Goal: Manage account settings

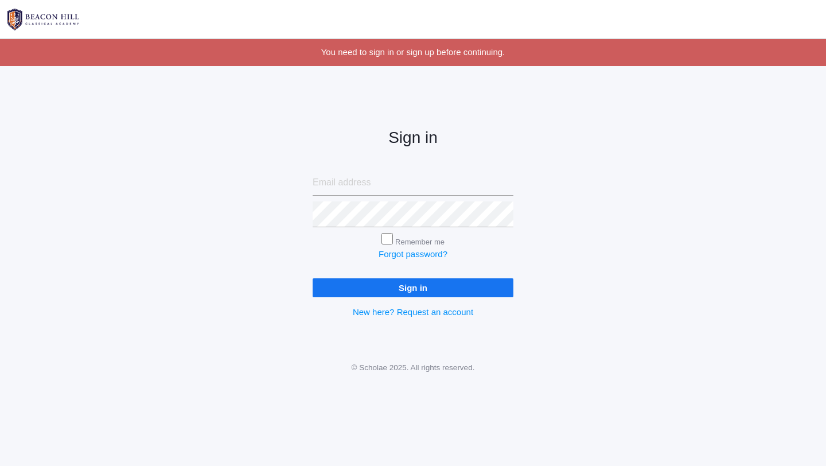
type input "d"
type input "[EMAIL_ADDRESS][DOMAIN_NAME]"
click at [313, 278] on input "Sign in" at bounding box center [413, 287] width 201 height 19
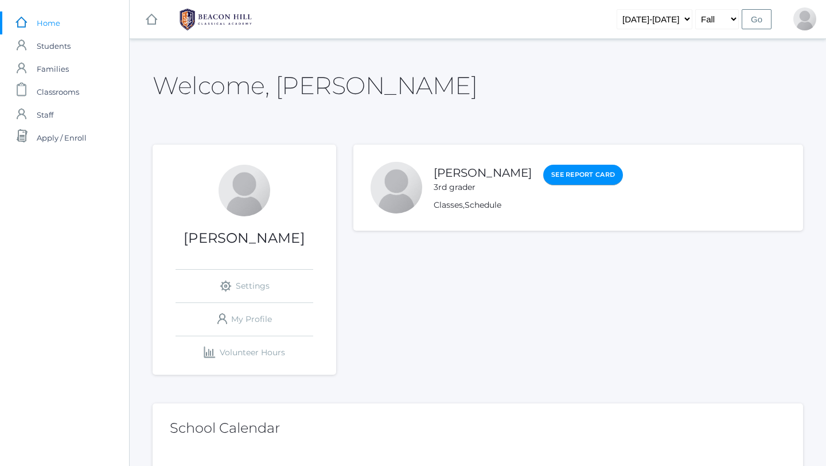
click at [547, 171] on link "See Report Card" at bounding box center [583, 175] width 80 height 21
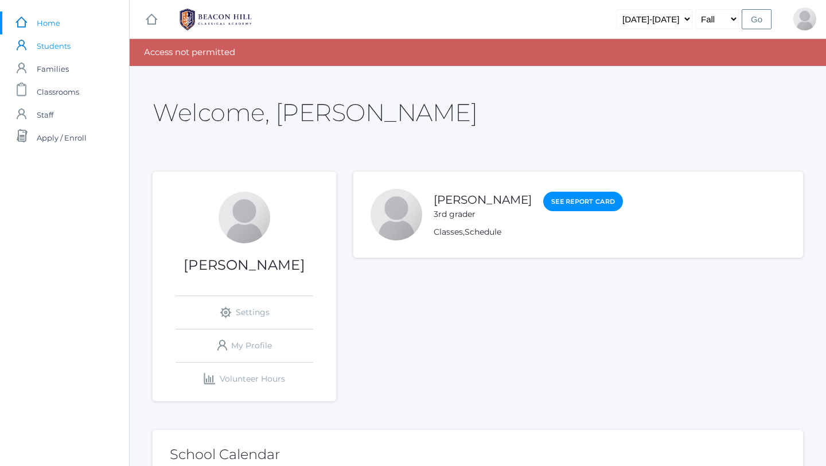
click at [57, 46] on span "Students" at bounding box center [54, 45] width 34 height 23
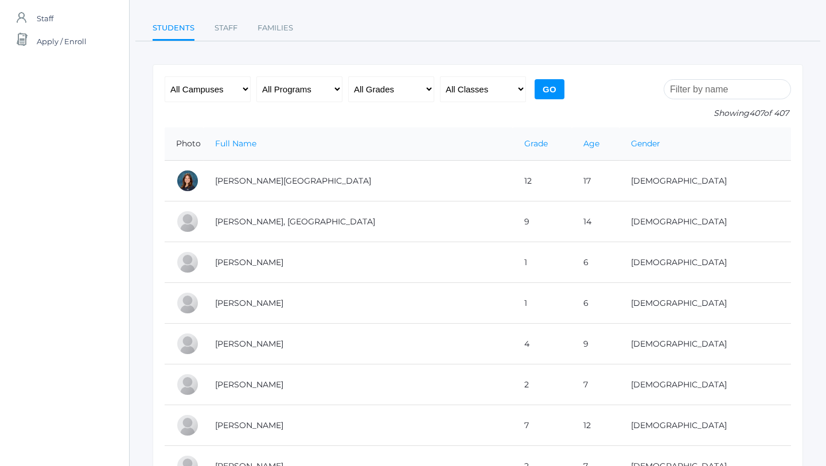
scroll to position [97, 0]
click at [406, 89] on select "All Grades Grammar - Kindergarten - 1st Grade - 2nd Grade - 3rd Grade - 4th Gra…" at bounding box center [391, 89] width 86 height 26
select select "3"
click at [539, 91] on input "Go" at bounding box center [550, 89] width 30 height 20
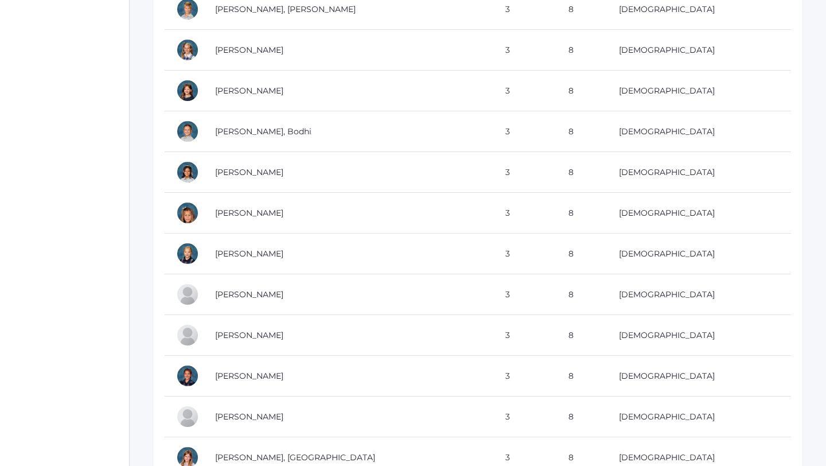
scroll to position [1448, 0]
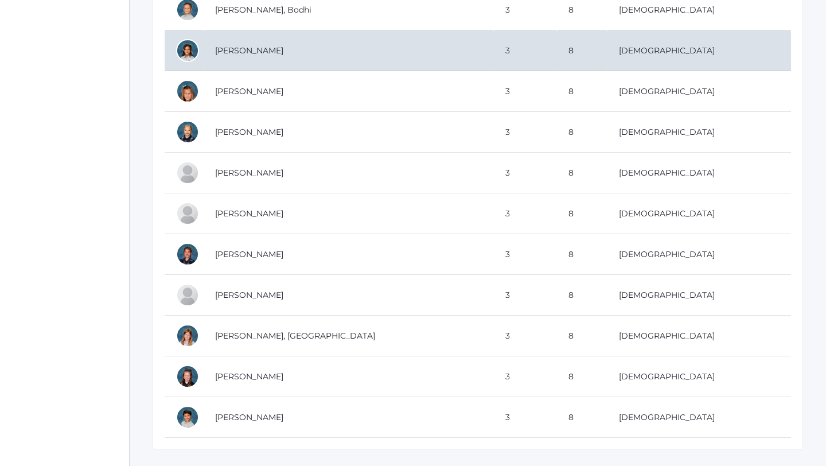
click at [188, 58] on div at bounding box center [187, 50] width 23 height 23
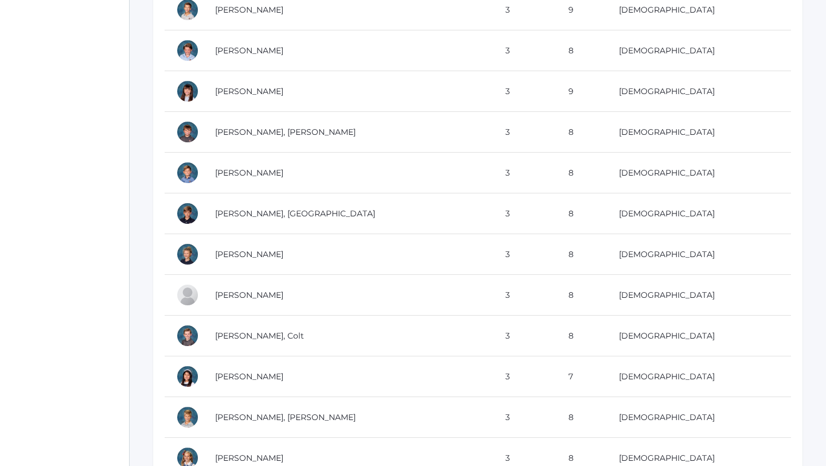
scroll to position [973, 0]
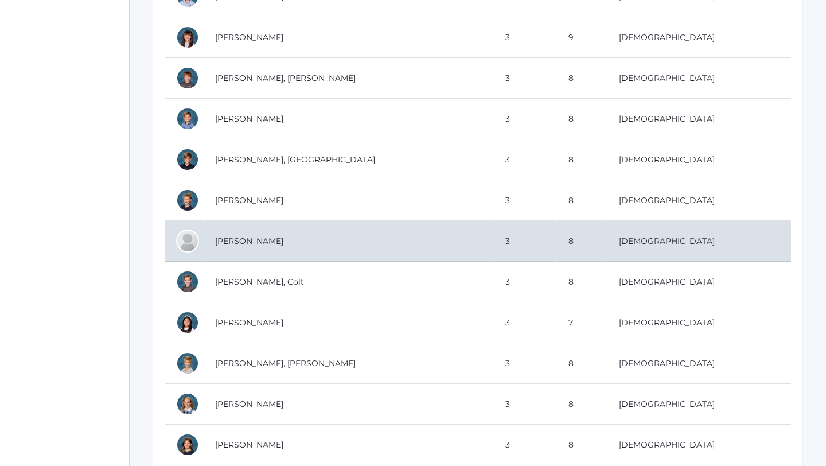
click at [318, 252] on td "Lopez, Francisco" at bounding box center [349, 241] width 290 height 41
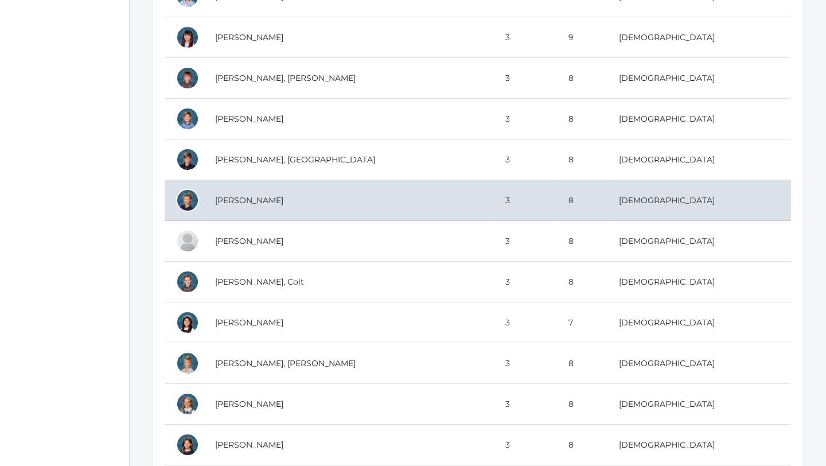
click at [329, 208] on td "Long, Idella" at bounding box center [349, 200] width 290 height 41
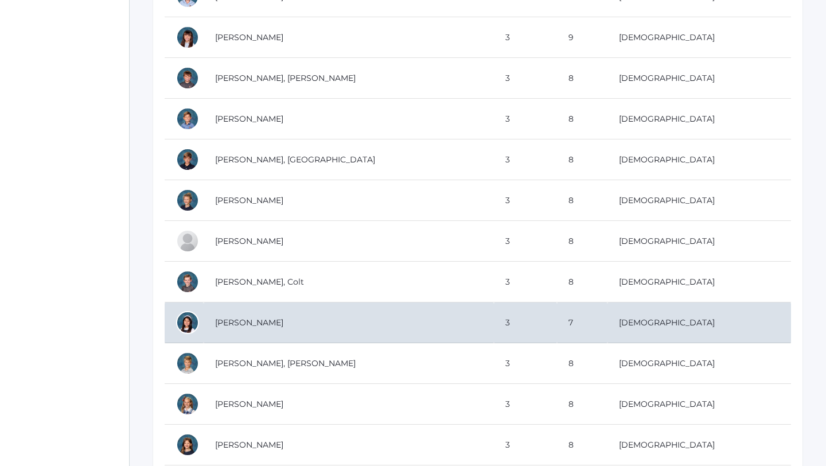
click at [232, 323] on td "Mesick, Penelope" at bounding box center [349, 322] width 290 height 41
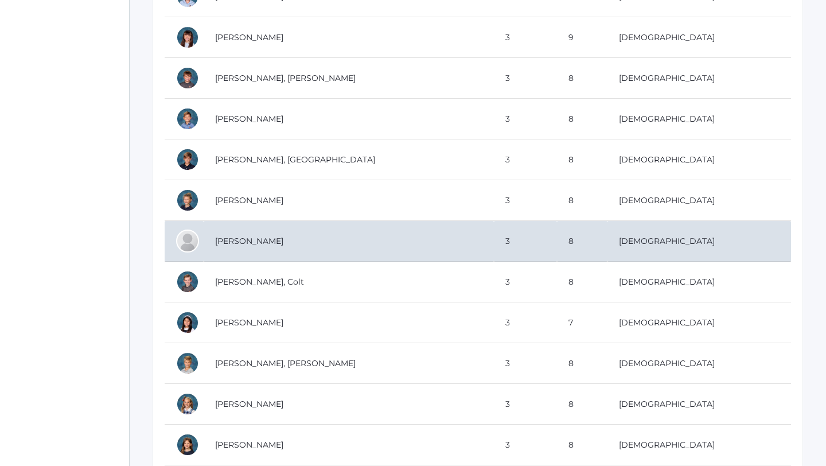
click at [186, 247] on div at bounding box center [187, 240] width 23 height 23
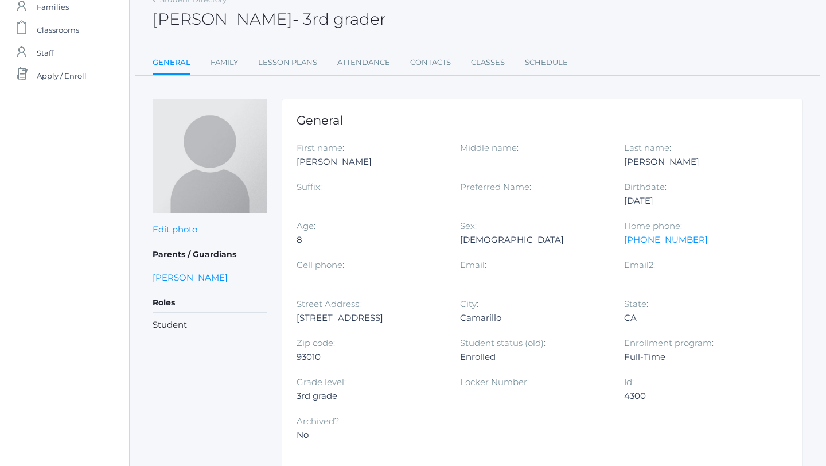
scroll to position [63, 0]
click at [224, 68] on link "Family" at bounding box center [224, 61] width 28 height 23
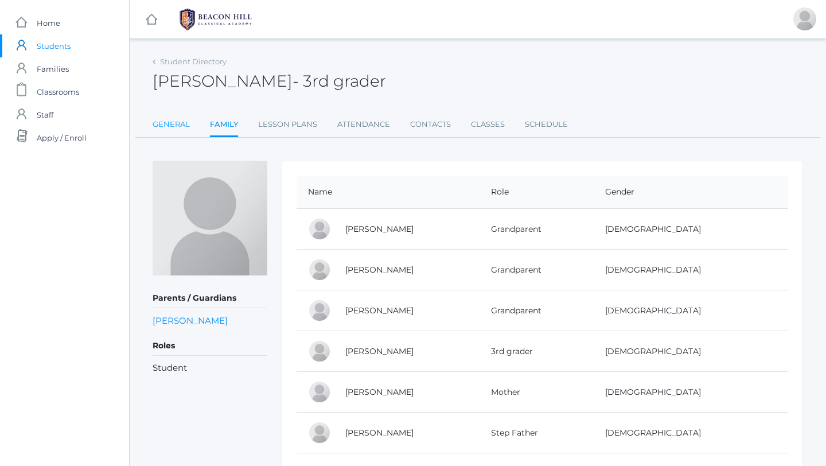
click at [157, 122] on link "General" at bounding box center [171, 124] width 37 height 23
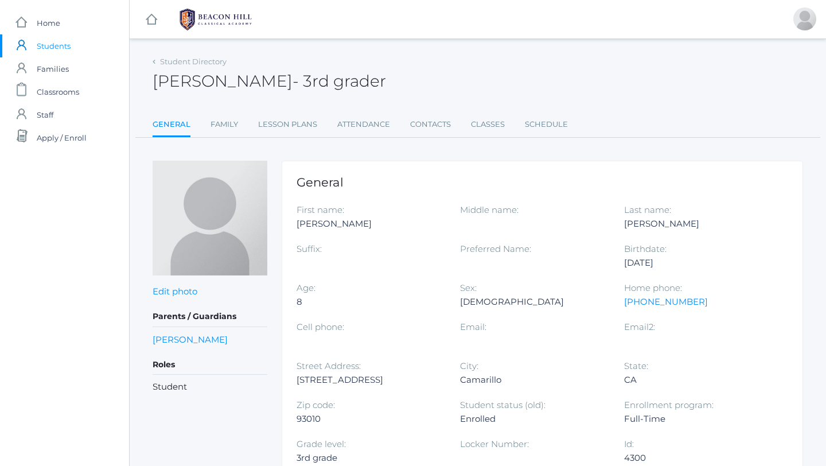
click at [155, 60] on icon at bounding box center [154, 62] width 3 height 5
click at [155, 63] on icon at bounding box center [154, 62] width 3 height 5
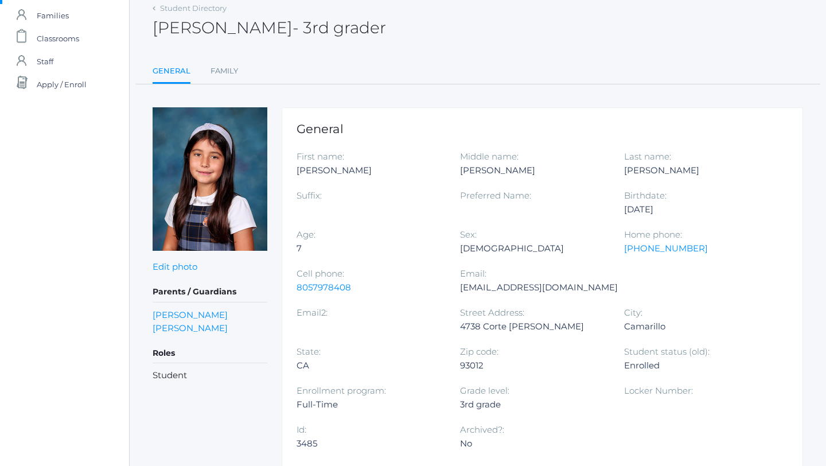
scroll to position [54, 0]
click at [230, 73] on link "Family" at bounding box center [224, 70] width 28 height 23
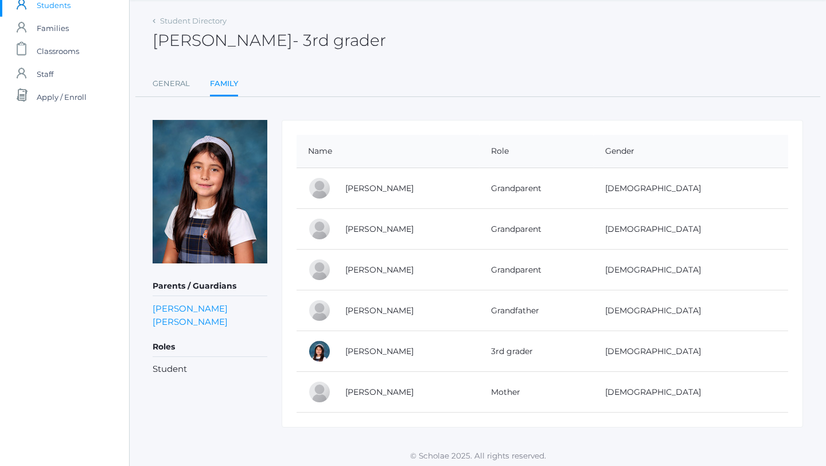
scroll to position [38, 0]
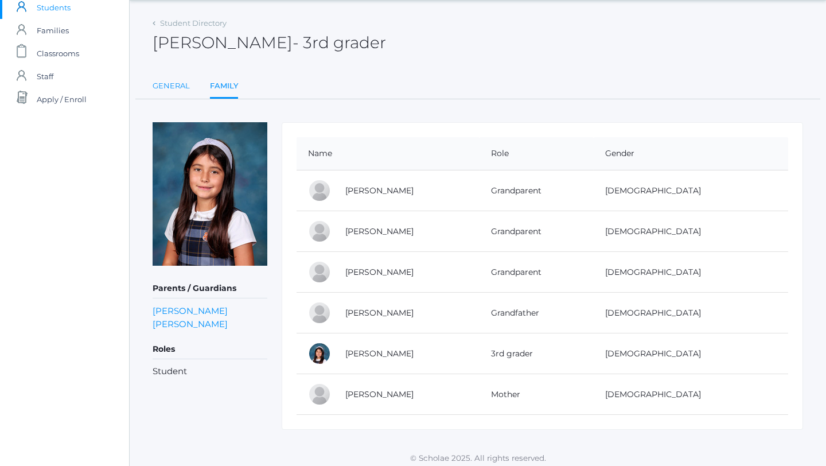
click at [172, 95] on link "General" at bounding box center [171, 86] width 37 height 23
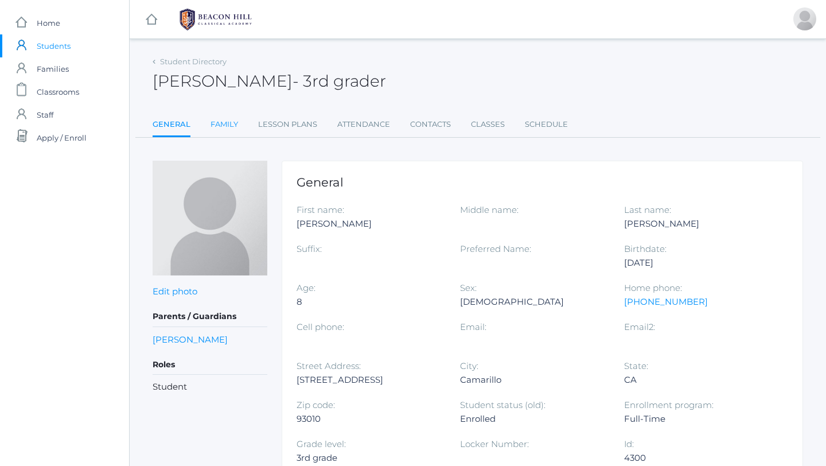
click at [223, 125] on link "Family" at bounding box center [224, 124] width 28 height 23
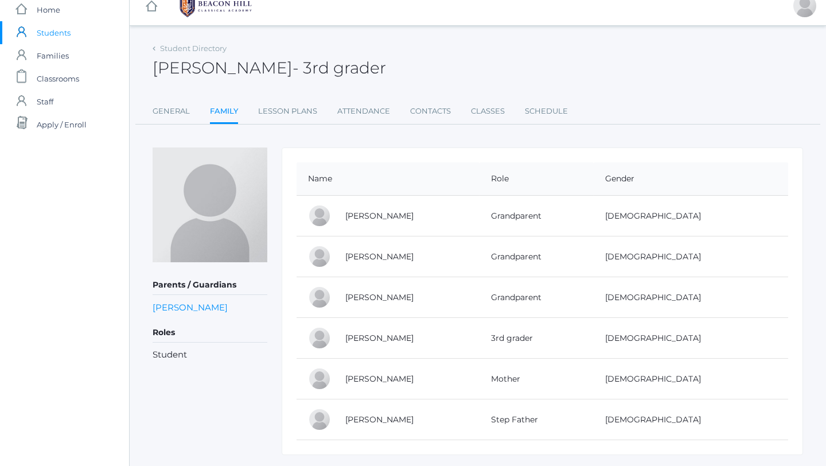
scroll to position [12, 0]
click at [288, 110] on link "Lesson Plans" at bounding box center [287, 112] width 59 height 23
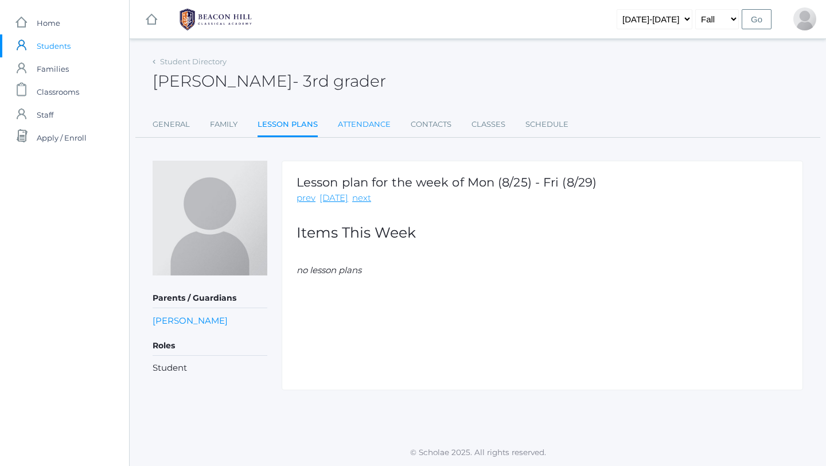
click at [365, 120] on link "Attendance" at bounding box center [364, 124] width 53 height 23
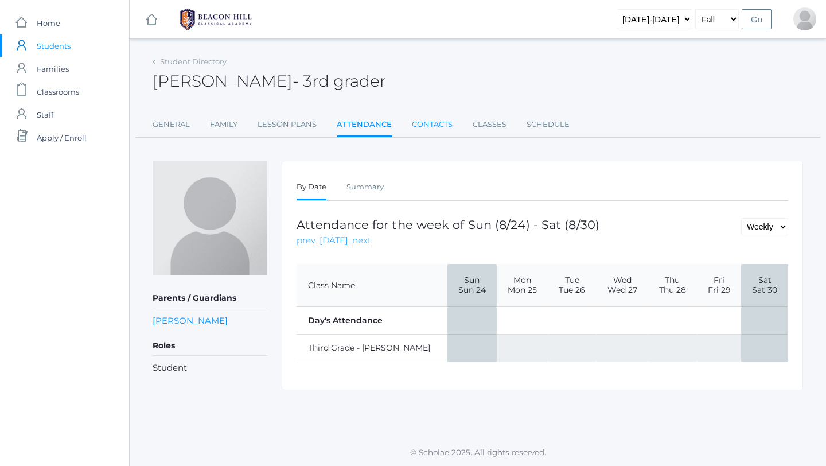
click at [423, 129] on link "Contacts" at bounding box center [432, 124] width 41 height 23
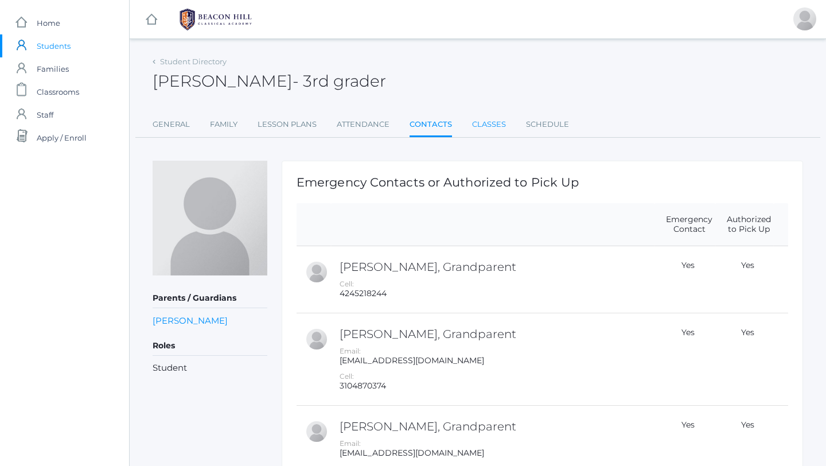
click at [496, 123] on link "Classes" at bounding box center [489, 124] width 34 height 23
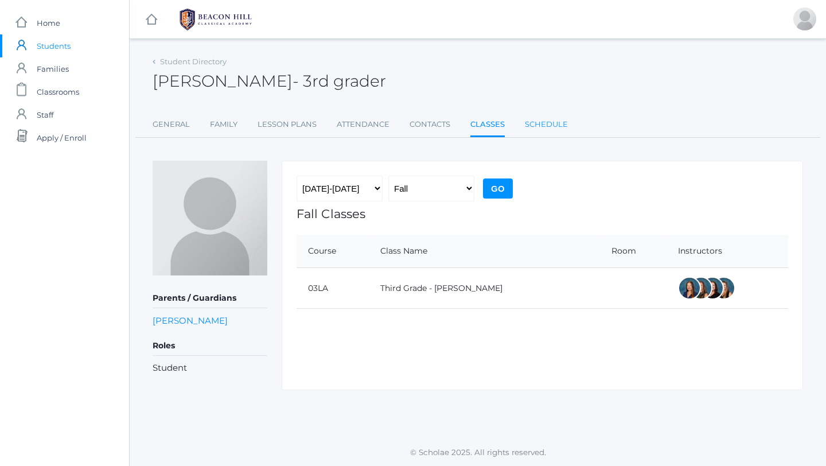
click at [543, 123] on link "Schedule" at bounding box center [546, 124] width 43 height 23
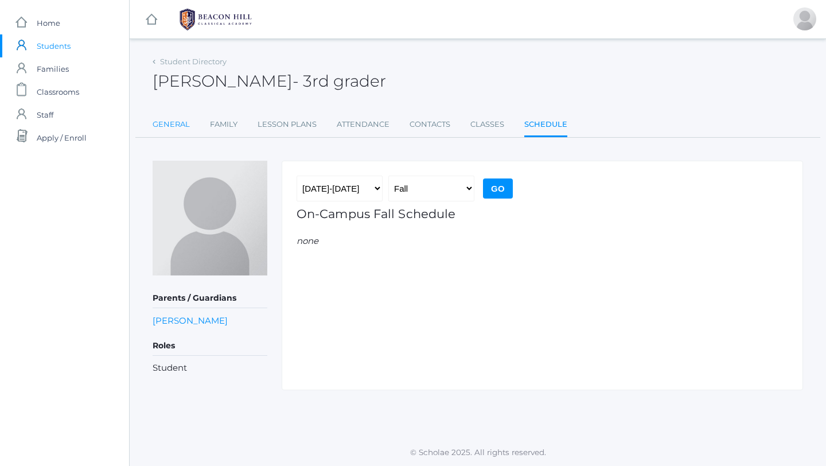
click at [175, 127] on link "General" at bounding box center [171, 124] width 37 height 23
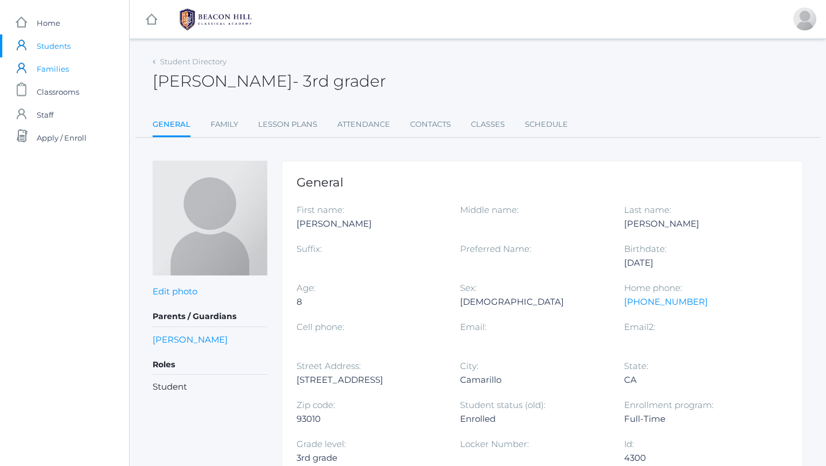
click at [52, 67] on span "Families" at bounding box center [53, 68] width 32 height 23
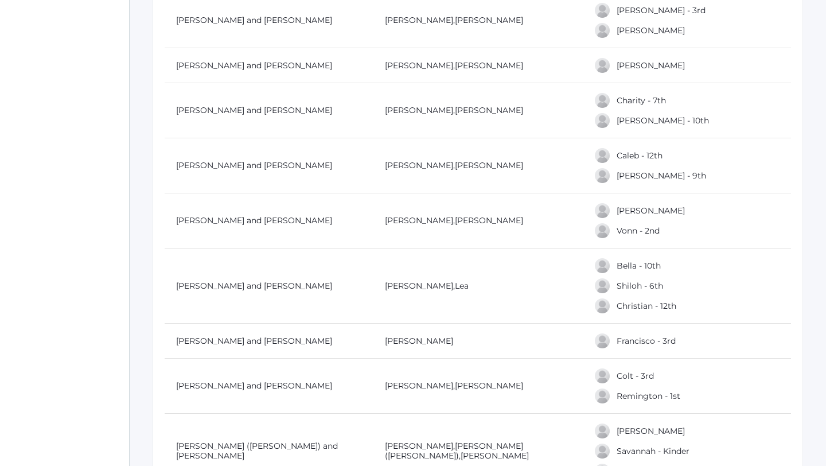
scroll to position [8158, 0]
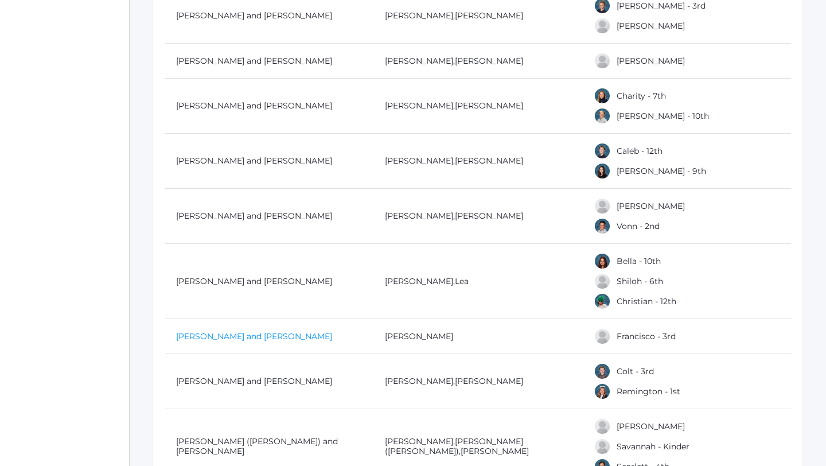
click at [236, 331] on link "Marzano, Derrick and Elisabet" at bounding box center [254, 336] width 156 height 10
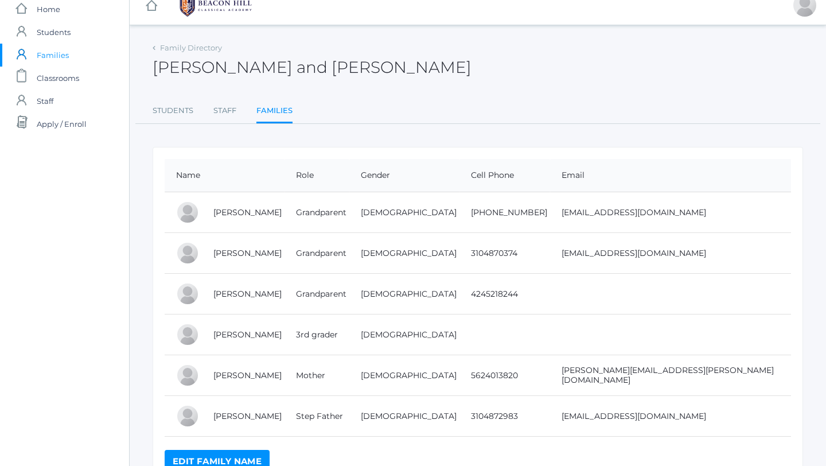
scroll to position [15, 0]
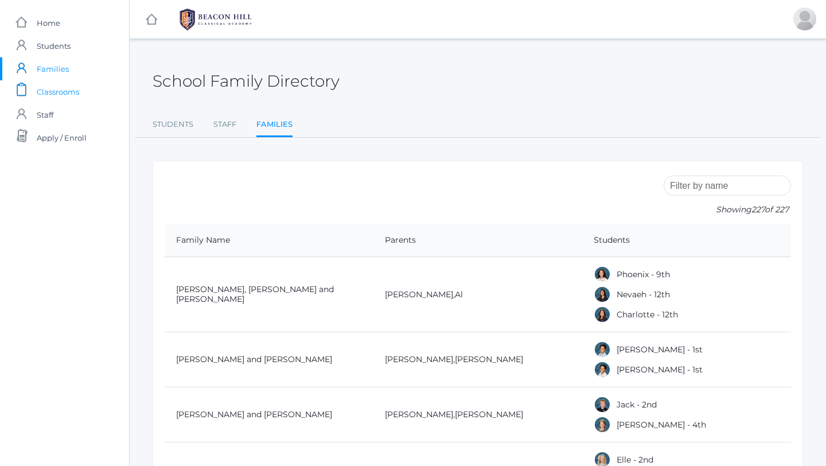
click at [66, 93] on span "Classrooms" at bounding box center [58, 91] width 42 height 23
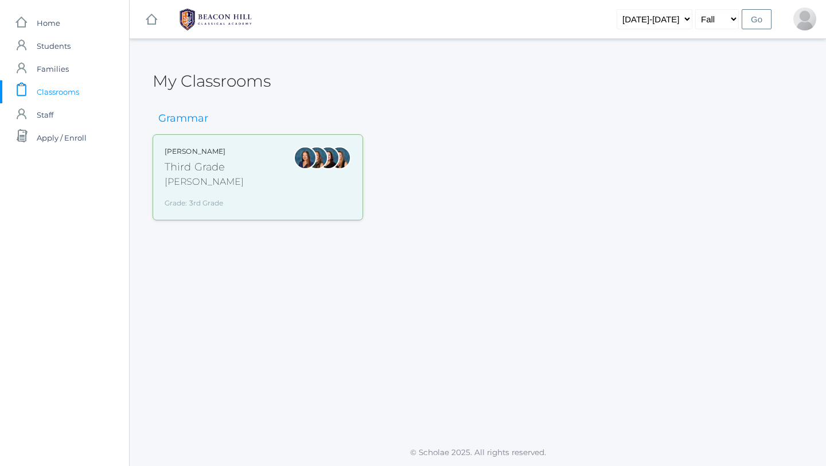
click at [75, 11] on div "icons/ui/navigation/home Created with Sketch. Home icons/user/plain Created wit…" at bounding box center [64, 233] width 129 height 466
click at [69, 22] on link "icons/ui/navigation/home Created with Sketch. Home" at bounding box center [64, 22] width 129 height 23
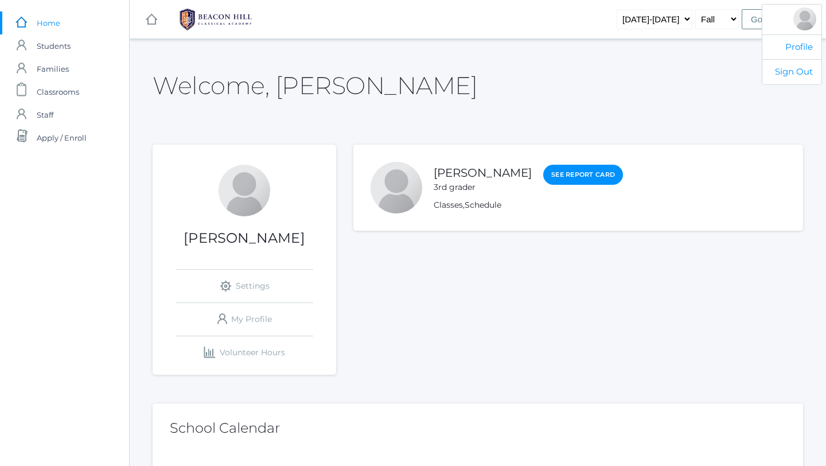
click at [805, 25] on div at bounding box center [804, 18] width 23 height 23
click at [798, 53] on link "Profile" at bounding box center [791, 46] width 59 height 25
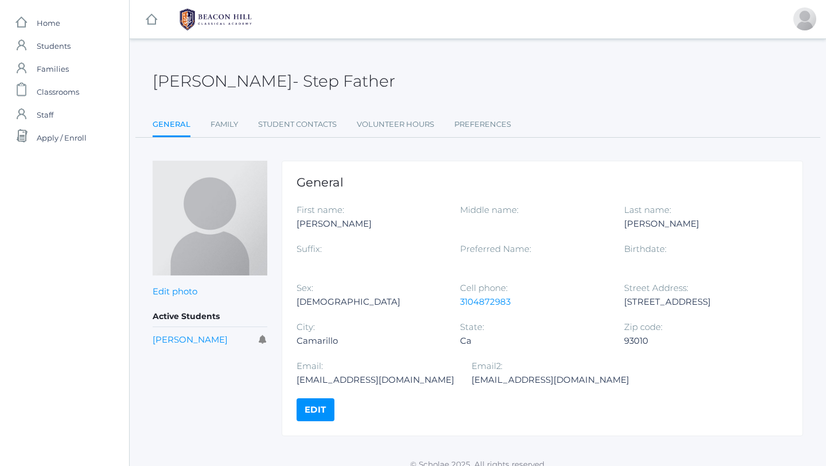
click at [800, 45] on div "icons/ui/navigation/hamburger Created with Sketch. icons/ui/navigation/home Cre…" at bounding box center [477, 239] width 697 height 478
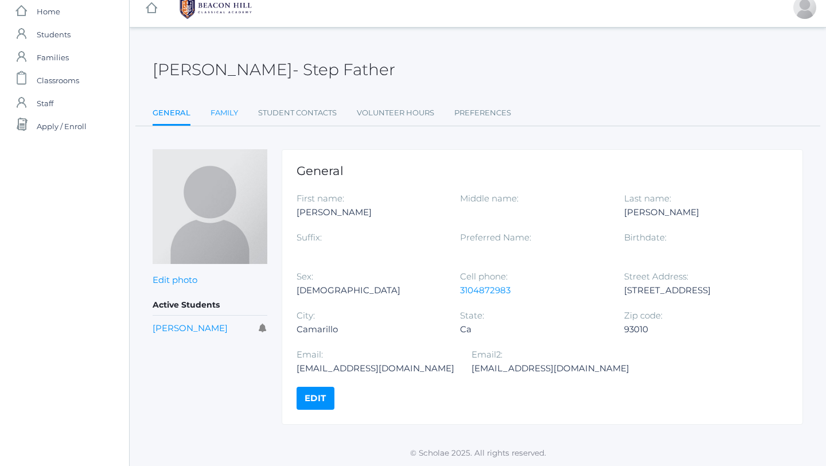
click at [224, 112] on link "Family" at bounding box center [224, 113] width 28 height 23
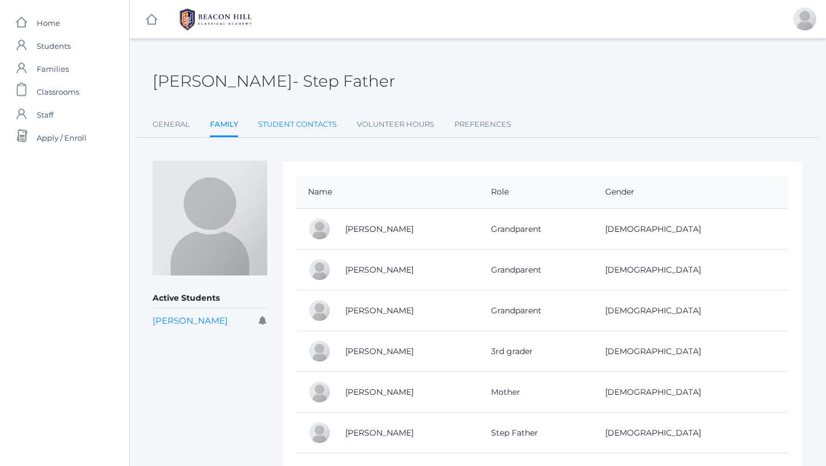
click at [280, 123] on link "Student Contacts" at bounding box center [297, 124] width 79 height 23
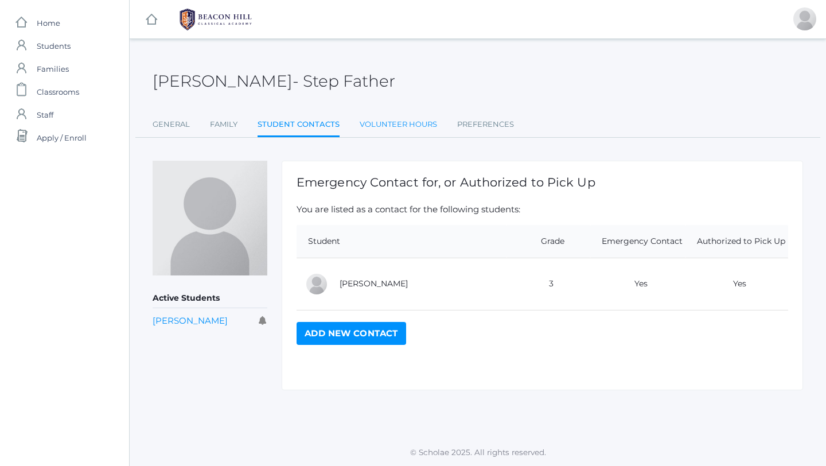
click at [389, 125] on link "Volunteer Hours" at bounding box center [398, 124] width 77 height 23
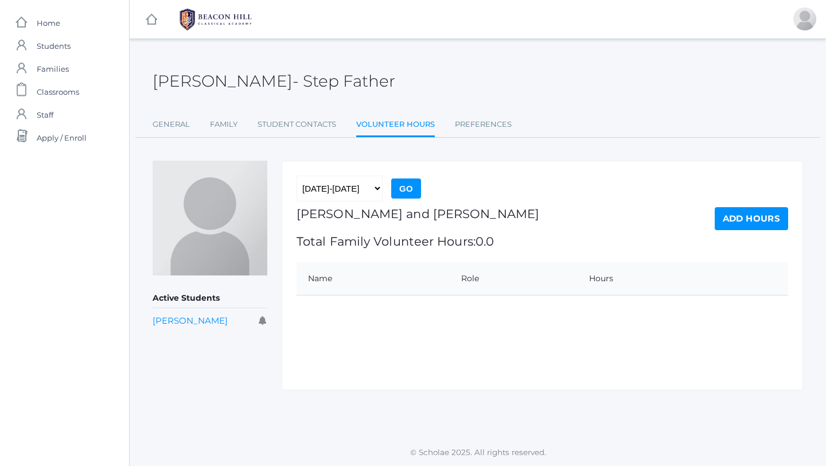
click at [725, 209] on link "Add Hours" at bounding box center [751, 218] width 73 height 23
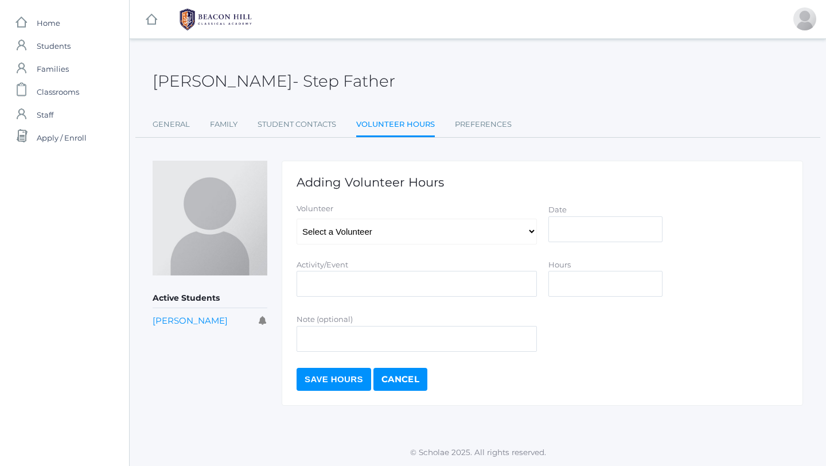
click at [418, 373] on link "Cancel" at bounding box center [400, 379] width 54 height 23
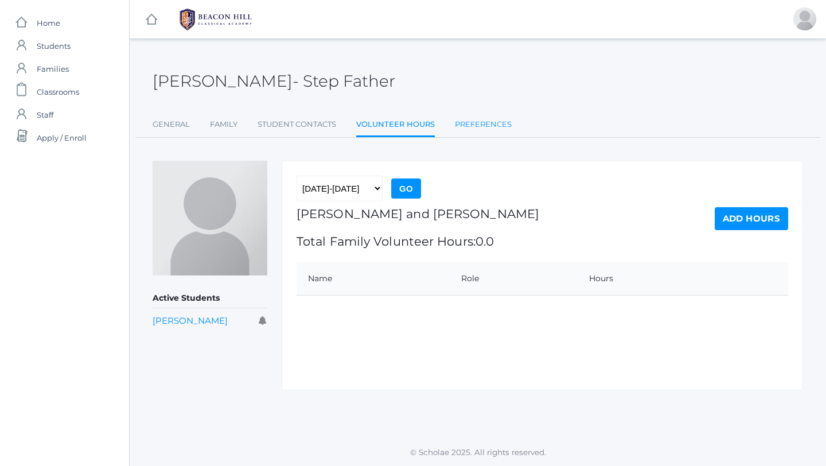
click at [476, 118] on link "Preferences" at bounding box center [483, 124] width 57 height 23
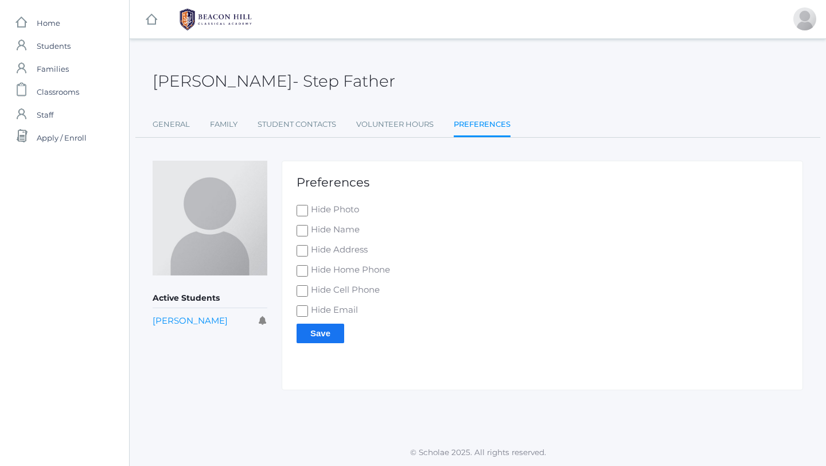
click at [299, 249] on input "Hide Address" at bounding box center [302, 250] width 11 height 11
checkbox input "true"
click at [327, 330] on input "Save" at bounding box center [321, 332] width 48 height 19
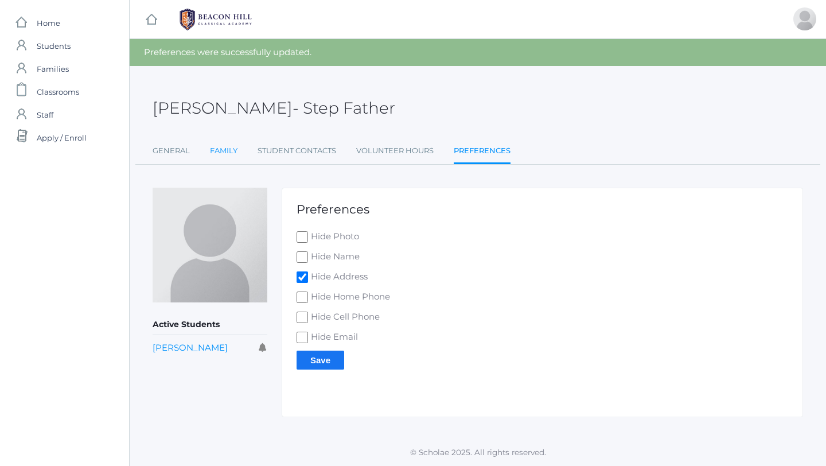
click at [219, 149] on link "Family" at bounding box center [224, 150] width 28 height 23
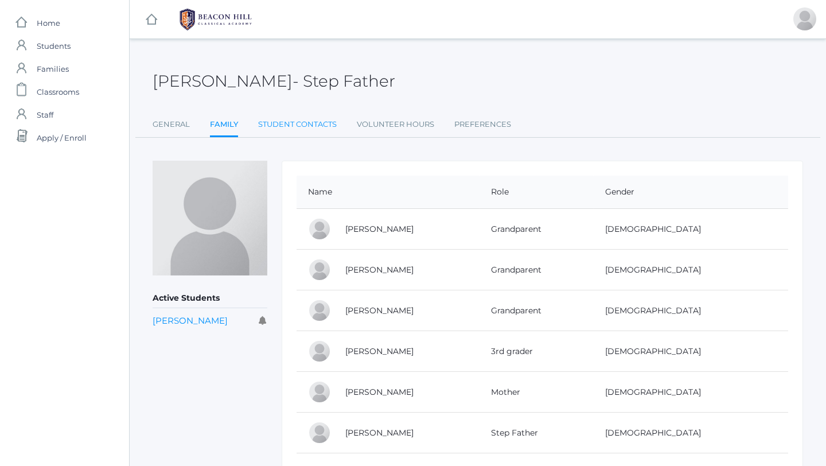
click at [275, 128] on link "Student Contacts" at bounding box center [297, 124] width 79 height 23
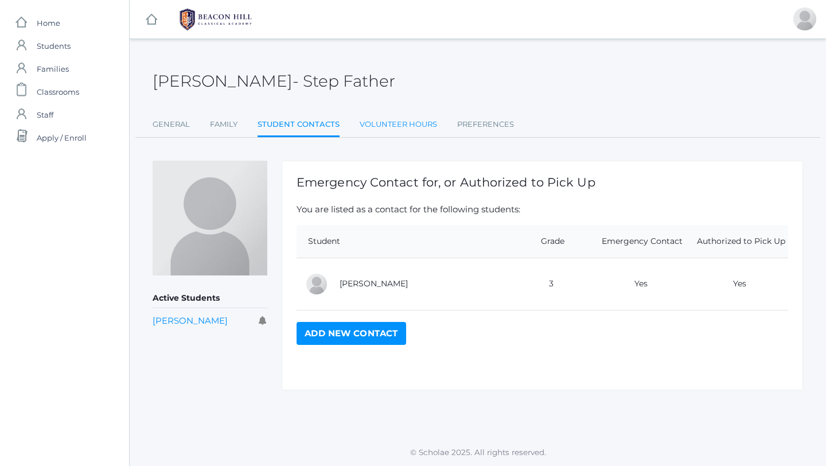
click at [389, 128] on link "Volunteer Hours" at bounding box center [398, 124] width 77 height 23
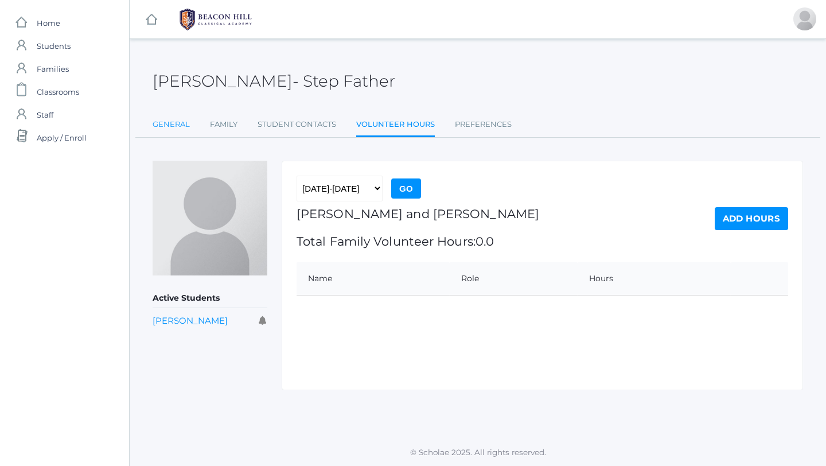
click at [182, 124] on link "General" at bounding box center [171, 124] width 37 height 23
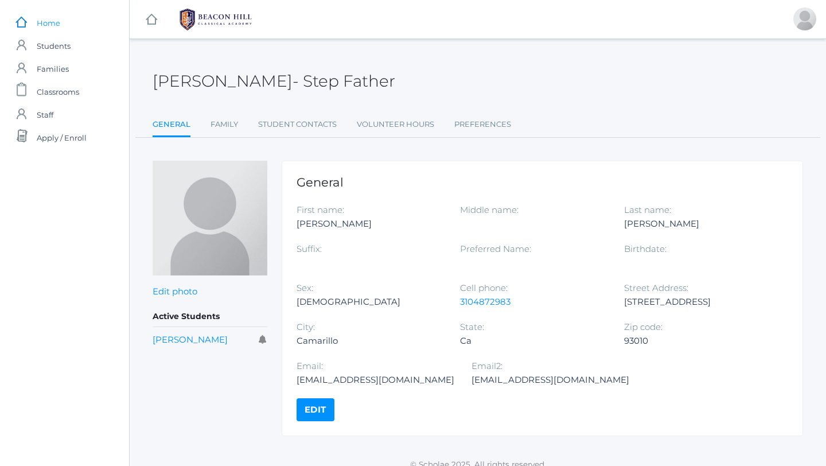
click at [65, 31] on link "icons/ui/navigation/home Created with Sketch. Home" at bounding box center [64, 22] width 129 height 23
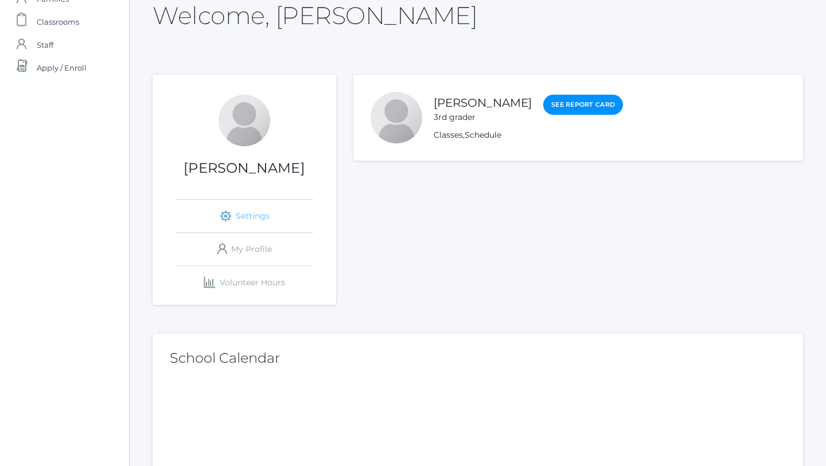
scroll to position [155, 0]
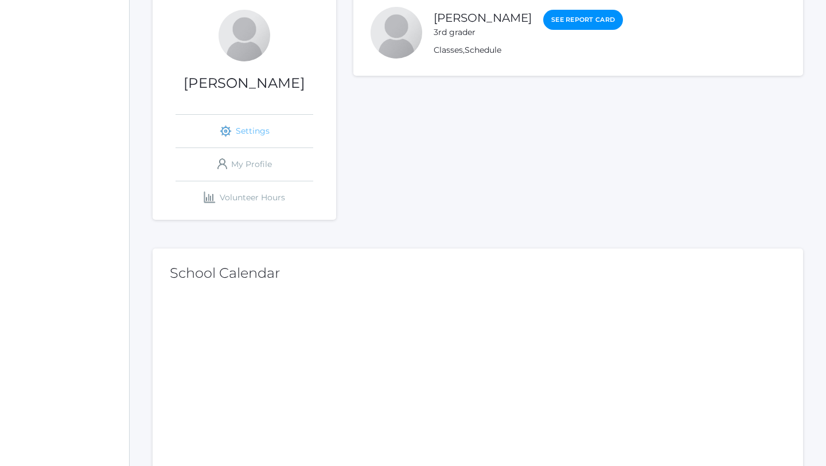
click at [243, 134] on link "icons/ui/navigation/settings Created with Sketch. Settings" at bounding box center [245, 131] width 138 height 33
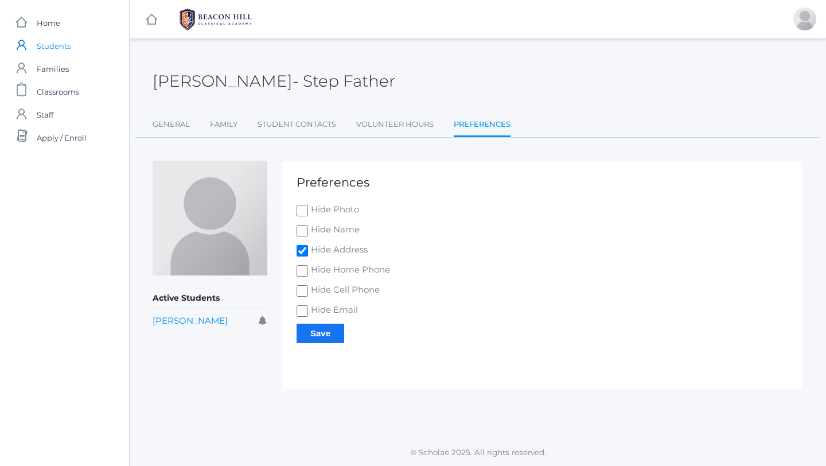
click at [61, 46] on span "Students" at bounding box center [54, 45] width 34 height 23
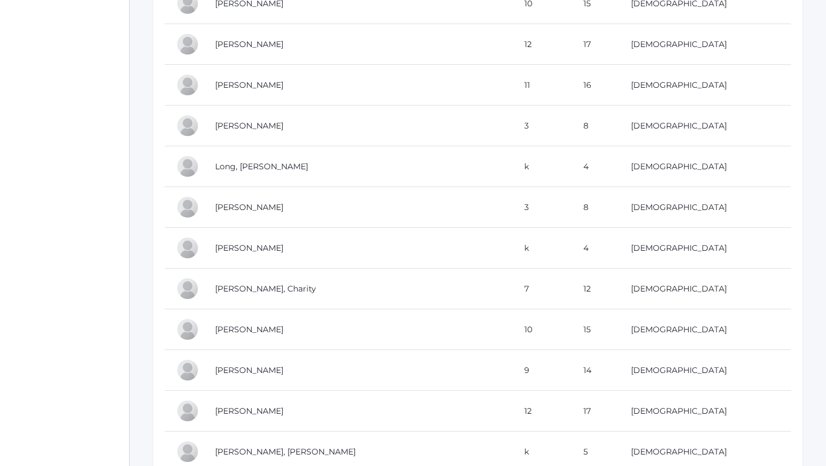
scroll to position [10225, 0]
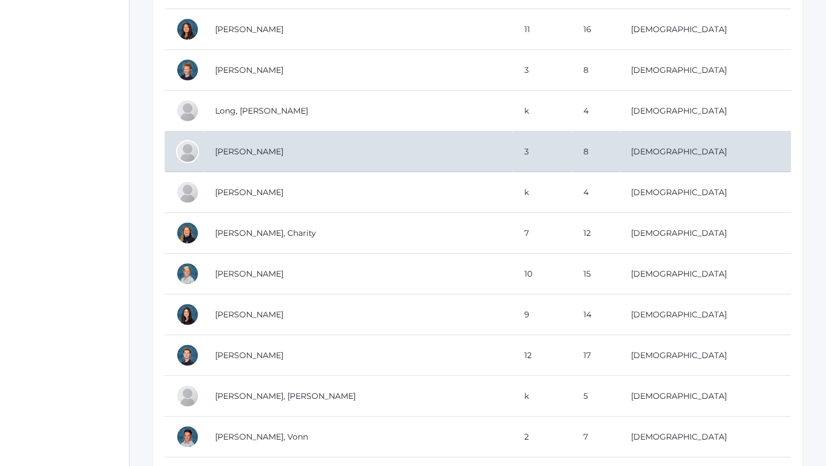
click at [215, 148] on td "Lopez, Francisco" at bounding box center [358, 151] width 309 height 41
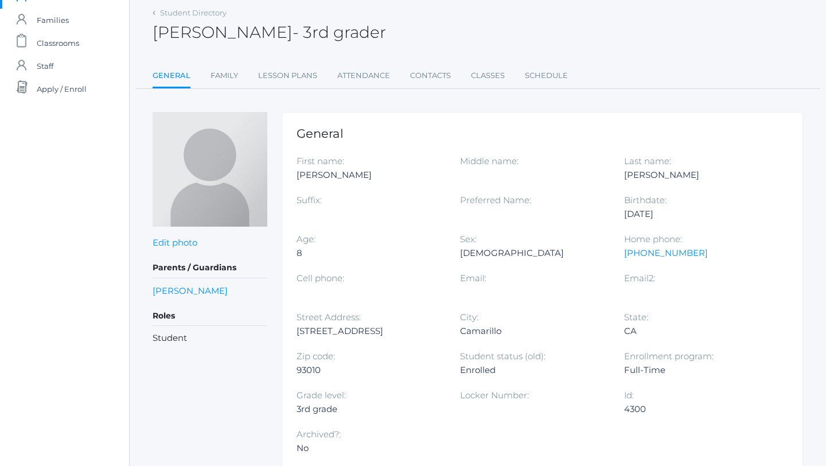
scroll to position [54, 0]
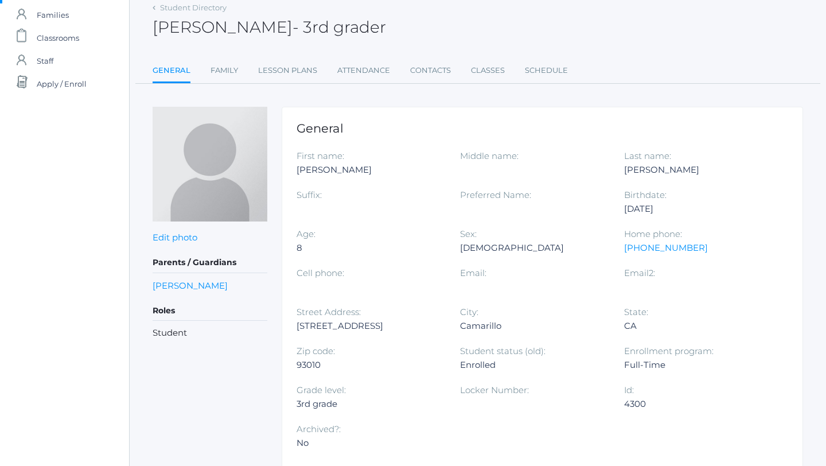
click at [204, 262] on h5 "Parents / Guardians" at bounding box center [210, 263] width 115 height 20
click at [182, 282] on link "Elisabet Marzano" at bounding box center [190, 285] width 75 height 13
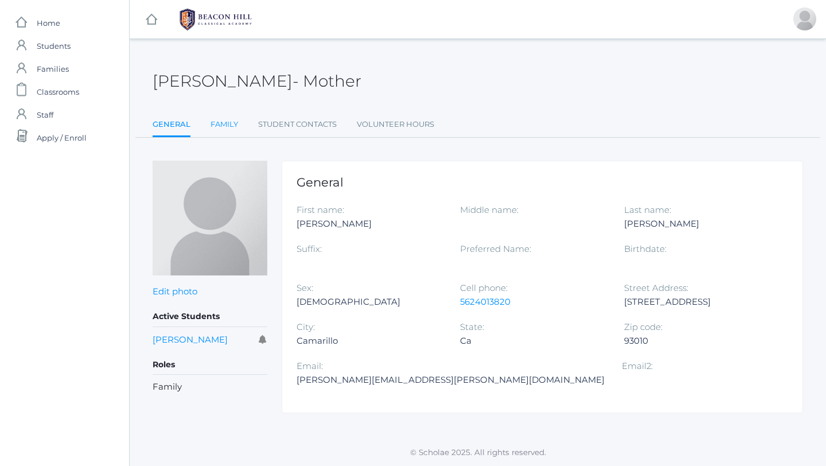
click at [228, 116] on link "Family" at bounding box center [224, 124] width 28 height 23
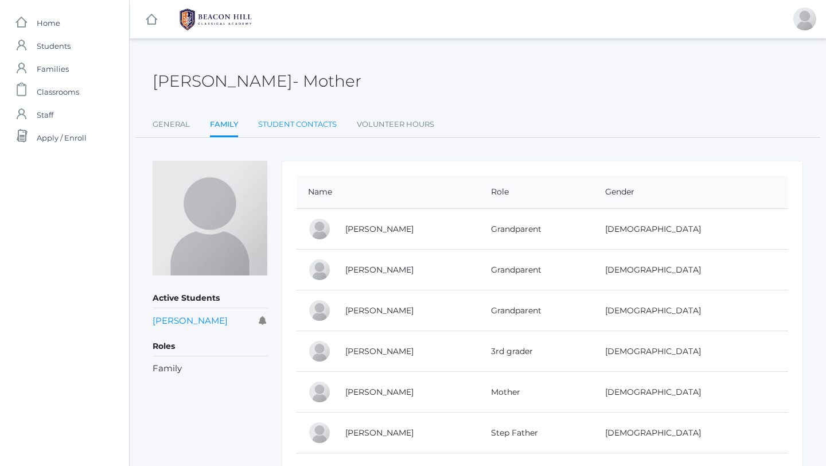
click at [283, 122] on link "Student Contacts" at bounding box center [297, 124] width 79 height 23
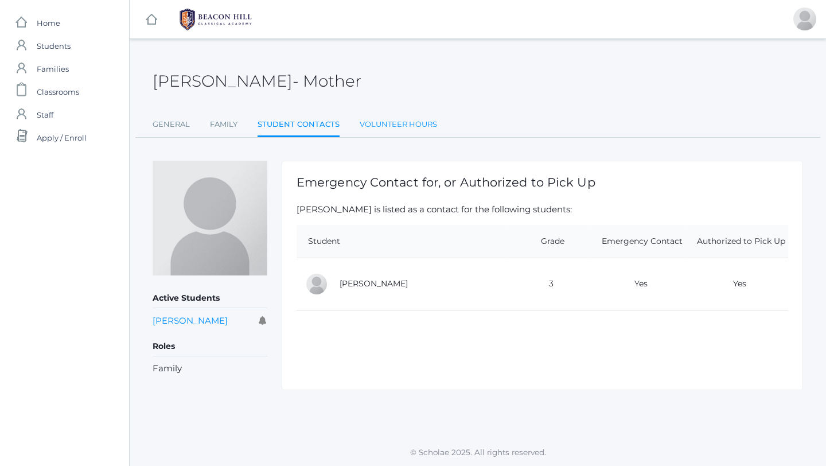
click at [399, 121] on link "Volunteer Hours" at bounding box center [398, 124] width 77 height 23
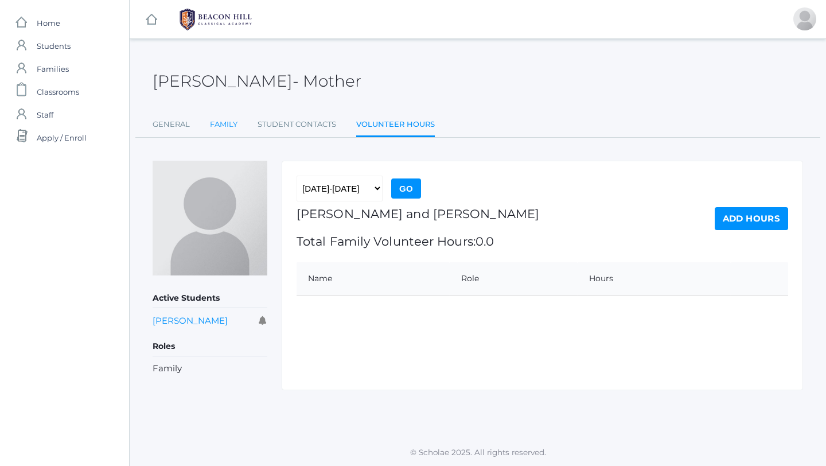
click at [215, 133] on link "Family" at bounding box center [224, 124] width 28 height 23
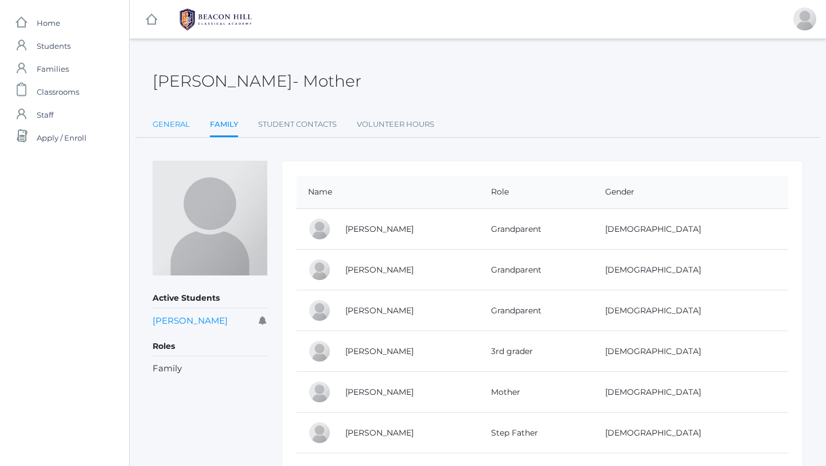
click at [174, 125] on link "General" at bounding box center [171, 124] width 37 height 23
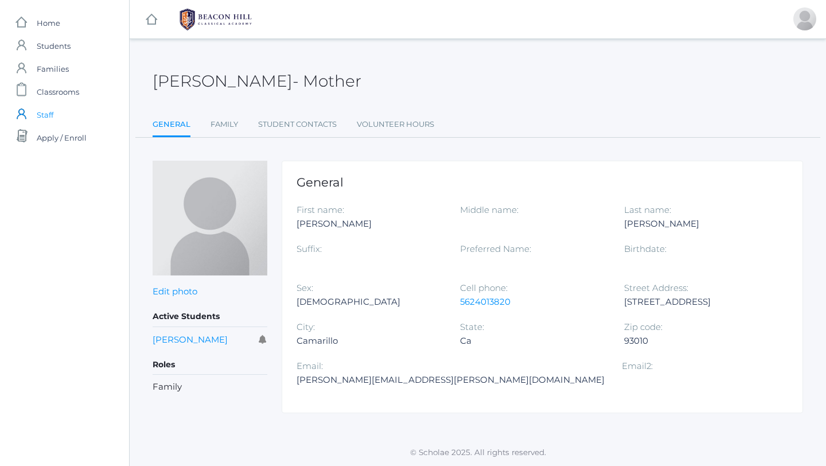
click at [48, 118] on span "Staff" at bounding box center [45, 114] width 17 height 23
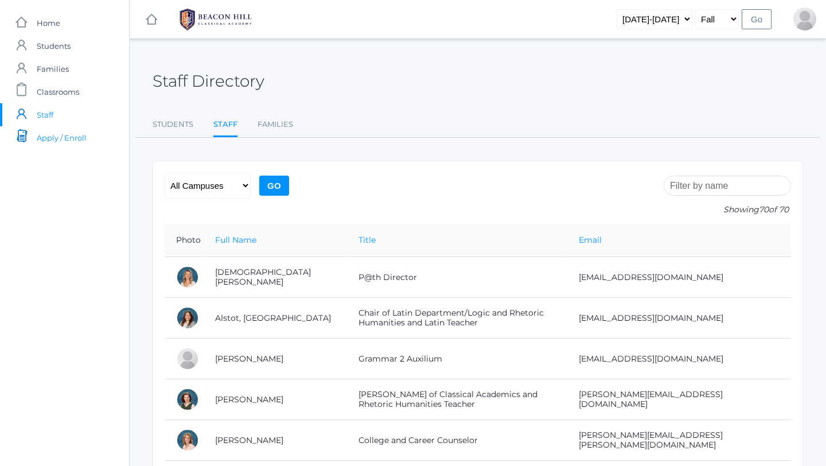
click at [64, 135] on span "Apply / Enroll" at bounding box center [62, 137] width 50 height 23
click at [182, 126] on link "Students" at bounding box center [173, 124] width 41 height 23
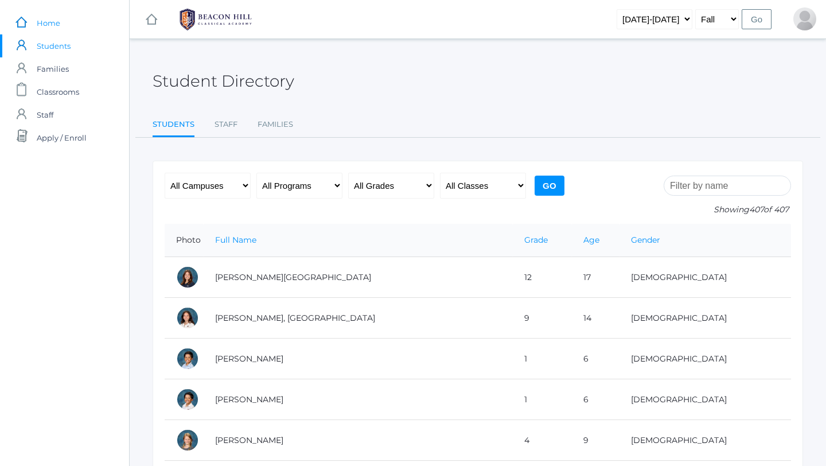
click at [59, 26] on span "Home" at bounding box center [49, 22] width 24 height 23
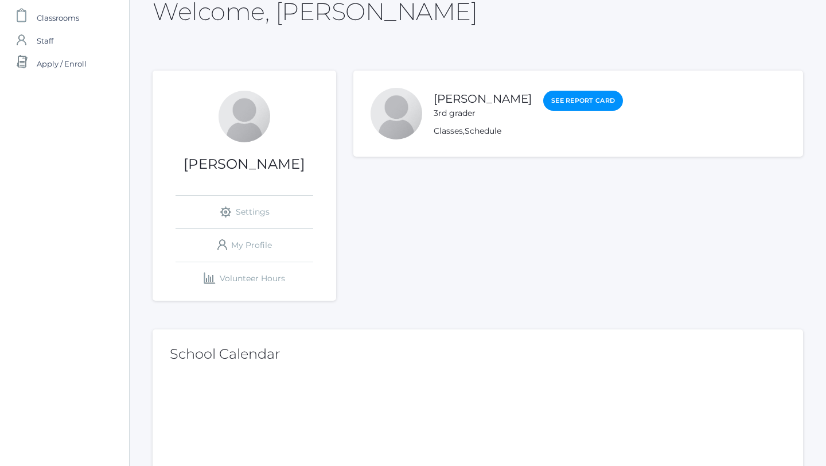
scroll to position [81, 0]
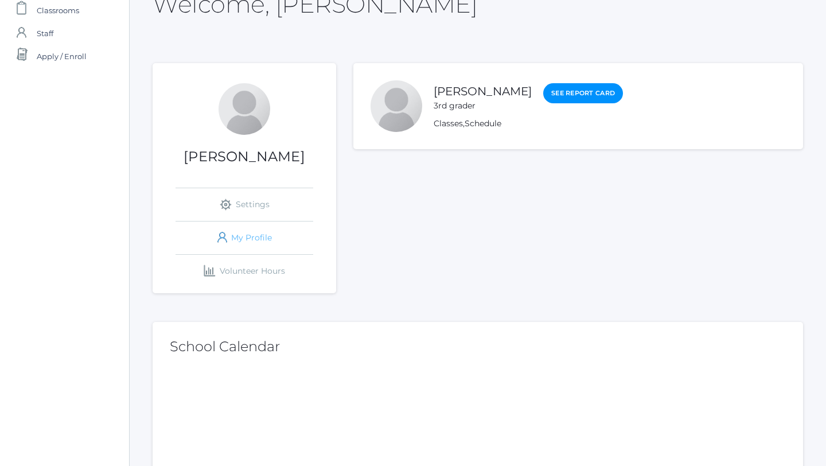
click at [259, 232] on link "icons/user/plain Created with Sketch. My Profile" at bounding box center [245, 237] width 138 height 33
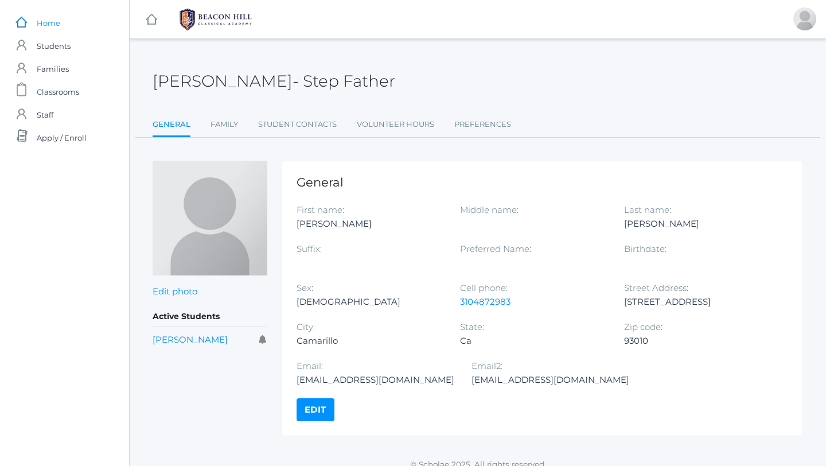
click at [53, 16] on span "Home" at bounding box center [49, 22] width 24 height 23
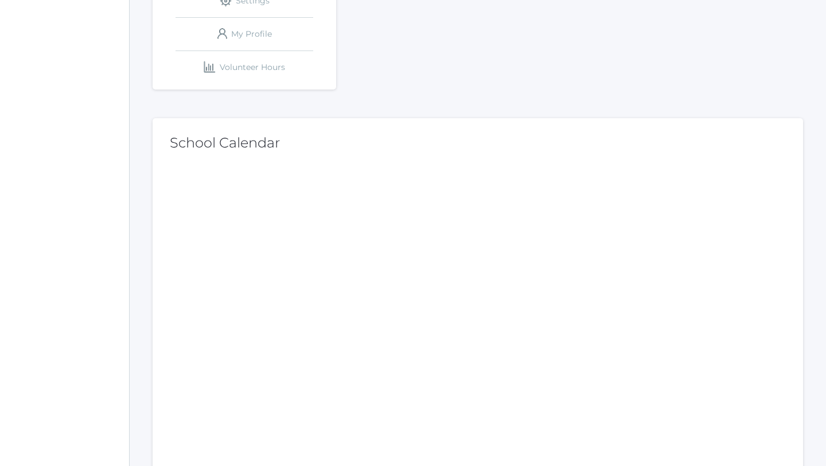
scroll to position [288, 0]
